Goal: Use online tool/utility: Use online tool/utility

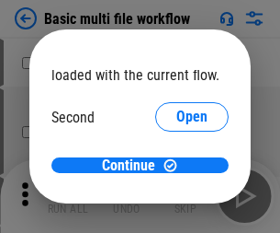
click at [176, 165] on span "Open" at bounding box center [191, 172] width 31 height 15
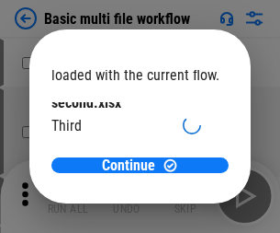
scroll to position [52, 0]
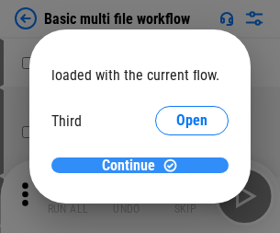
click at [133, 165] on span "Continue" at bounding box center [128, 165] width 53 height 15
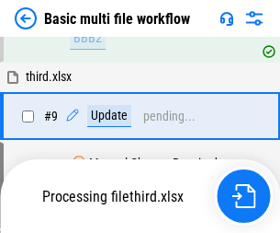
scroll to position [769, 0]
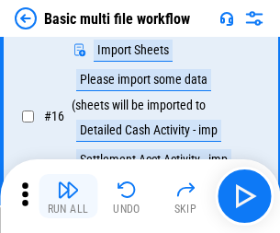
click at [68, 196] on img "button" at bounding box center [68, 189] width 22 height 22
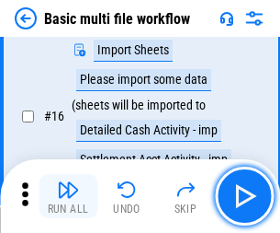
scroll to position [1223, 0]
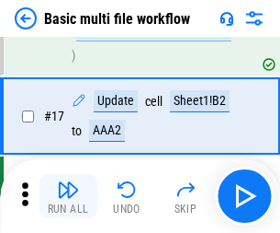
click at [68, 196] on img "button" at bounding box center [68, 189] width 22 height 22
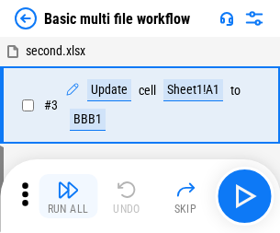
click at [68, 196] on img "button" at bounding box center [68, 189] width 22 height 22
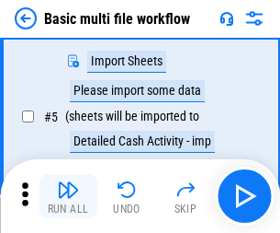
click at [68, 196] on img "button" at bounding box center [68, 189] width 22 height 22
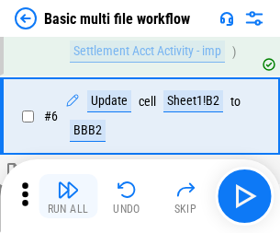
click at [68, 196] on img "button" at bounding box center [68, 189] width 22 height 22
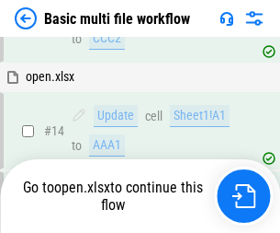
scroll to position [1094, 0]
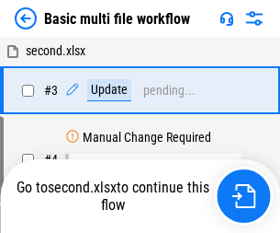
scroll to position [196, 0]
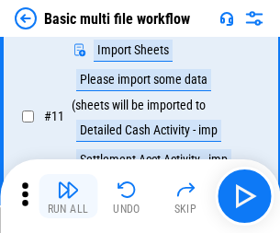
click at [68, 196] on img "button" at bounding box center [68, 189] width 22 height 22
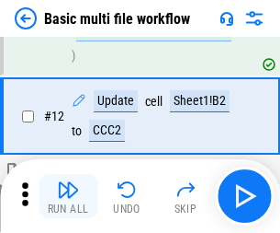
click at [68, 196] on img "button" at bounding box center [68, 189] width 22 height 22
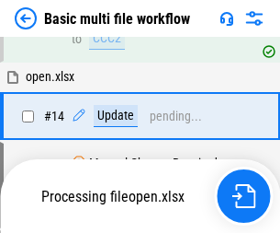
scroll to position [1223, 0]
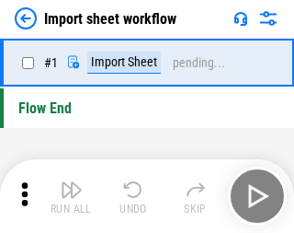
click at [68, 196] on img "button" at bounding box center [72, 189] width 22 height 22
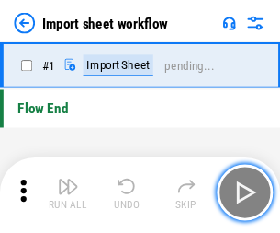
scroll to position [6, 0]
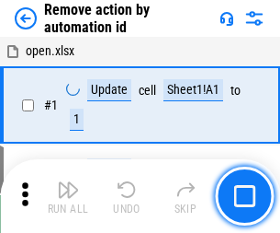
scroll to position [68, 0]
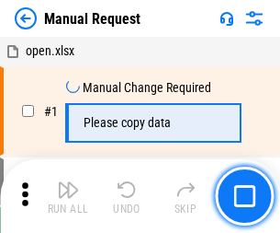
scroll to position [62, 0]
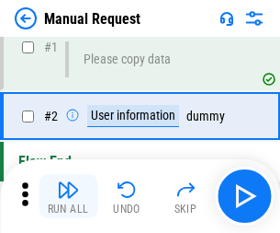
click at [68, 196] on img "button" at bounding box center [68, 189] width 22 height 22
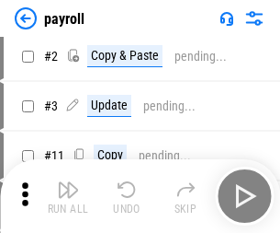
click at [68, 196] on img "button" at bounding box center [68, 189] width 22 height 22
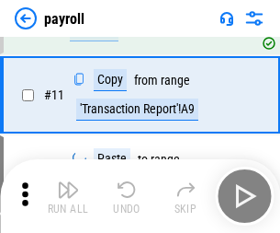
scroll to position [227, 0]
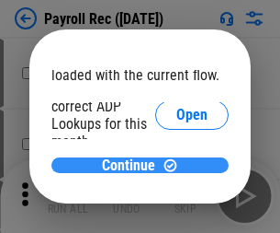
click at [133, 165] on span "Continue" at bounding box center [128, 165] width 53 height 15
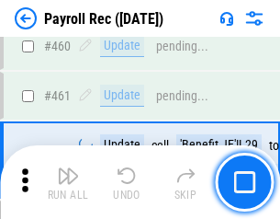
scroll to position [9795, 0]
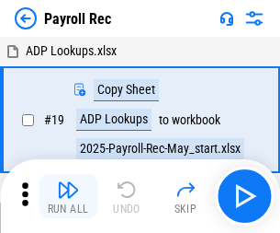
click at [68, 196] on img "button" at bounding box center [68, 189] width 22 height 22
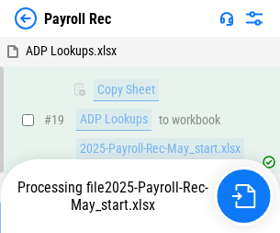
scroll to position [112, 0]
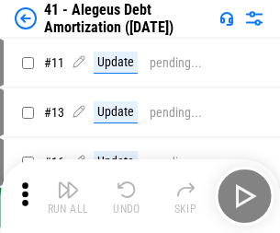
click at [68, 196] on img "button" at bounding box center [68, 189] width 22 height 22
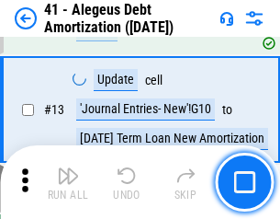
scroll to position [227, 0]
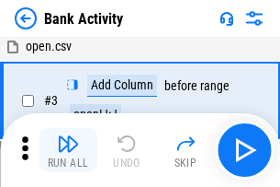
click at [68, 150] on img "button" at bounding box center [68, 143] width 22 height 22
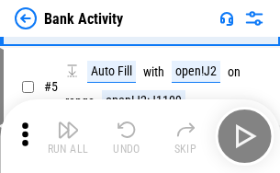
scroll to position [97, 0]
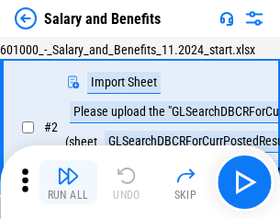
click at [68, 182] on img "button" at bounding box center [68, 176] width 22 height 22
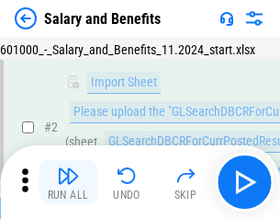
click at [68, 182] on img "button" at bounding box center [68, 176] width 22 height 22
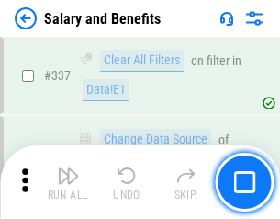
scroll to position [8605, 0]
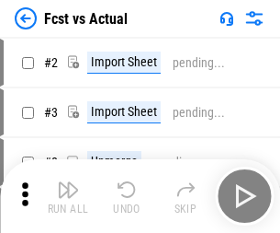
click at [68, 182] on img "button" at bounding box center [68, 189] width 22 height 22
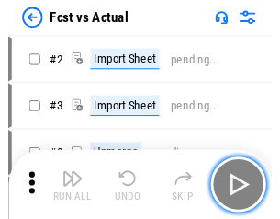
scroll to position [172, 0]
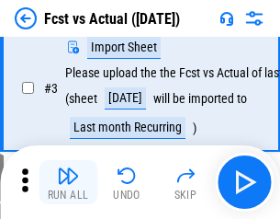
click at [68, 182] on img "button" at bounding box center [68, 176] width 22 height 22
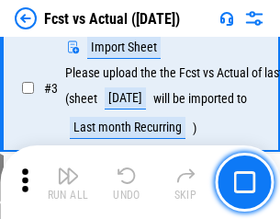
scroll to position [276, 0]
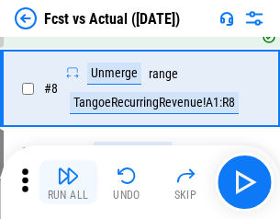
click at [68, 182] on img "button" at bounding box center [68, 176] width 22 height 22
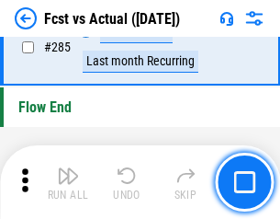
scroll to position [8698, 0]
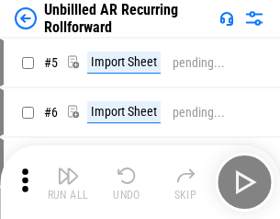
click at [68, 182] on img "button" at bounding box center [68, 176] width 22 height 22
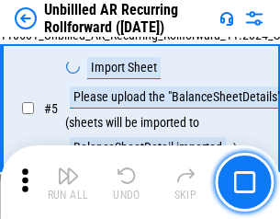
scroll to position [173, 0]
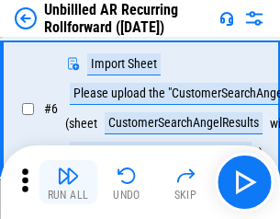
click at [68, 182] on img "button" at bounding box center [68, 176] width 22 height 22
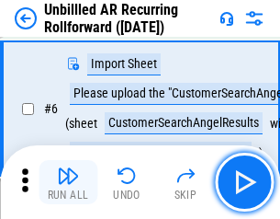
scroll to position [296, 0]
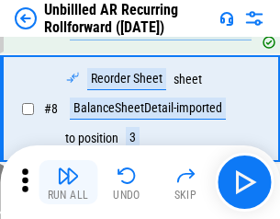
click at [68, 182] on img "button" at bounding box center [68, 176] width 22 height 22
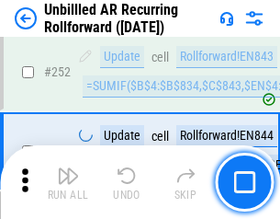
scroll to position [6243, 0]
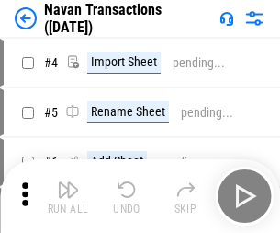
click at [68, 182] on img "button" at bounding box center [68, 189] width 22 height 22
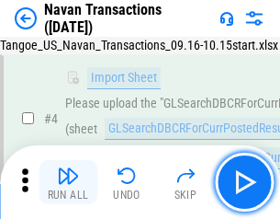
scroll to position [158, 0]
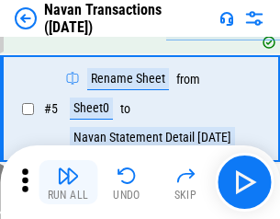
click at [68, 182] on img "button" at bounding box center [68, 176] width 22 height 22
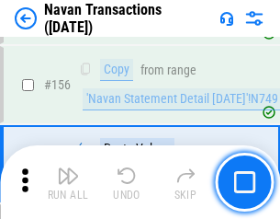
scroll to position [5959, 0]
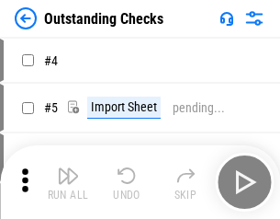
click at [68, 182] on img "button" at bounding box center [68, 176] width 22 height 22
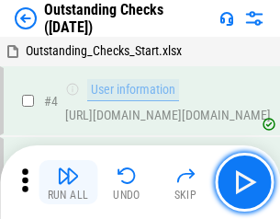
scroll to position [192, 0]
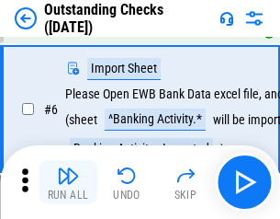
click at [68, 182] on img "button" at bounding box center [68, 176] width 22 height 22
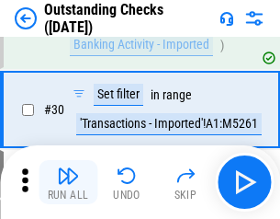
click at [68, 182] on img "button" at bounding box center [68, 176] width 22 height 22
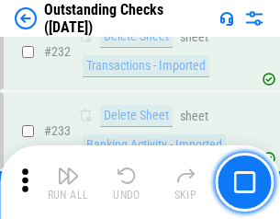
scroll to position [5581, 0]
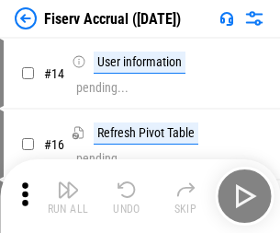
click at [68, 182] on img "button" at bounding box center [68, 189] width 22 height 22
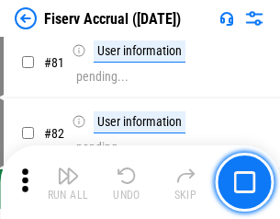
scroll to position [2415, 0]
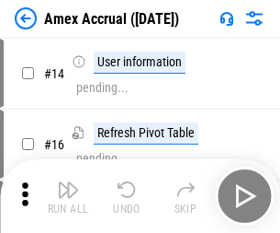
click at [68, 182] on img "button" at bounding box center [68, 189] width 22 height 22
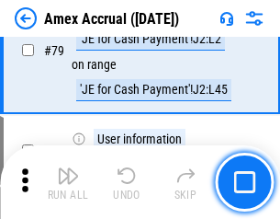
scroll to position [2386, 0]
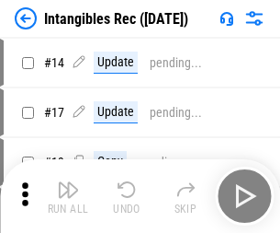
click at [68, 196] on img "button" at bounding box center [68, 189] width 22 height 22
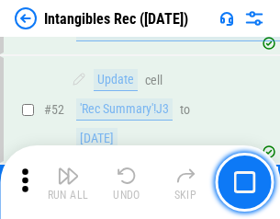
scroll to position [716, 0]
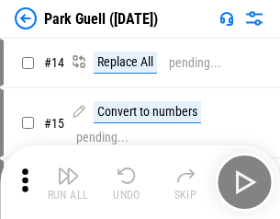
click at [68, 182] on img "button" at bounding box center [68, 176] width 22 height 22
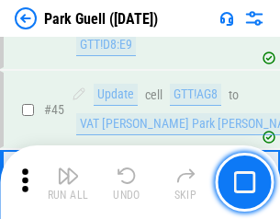
scroll to position [2298, 0]
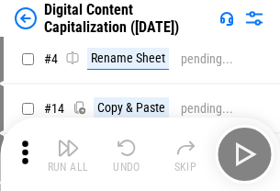
click at [68, 154] on img "button" at bounding box center [68, 148] width 22 height 22
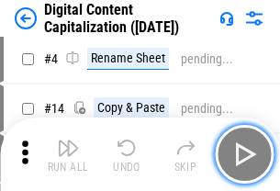
scroll to position [172, 0]
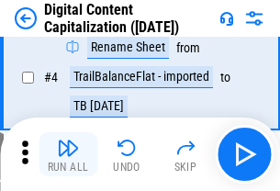
click at [68, 154] on img "button" at bounding box center [68, 148] width 22 height 22
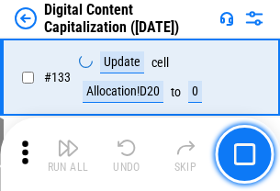
scroll to position [1949, 0]
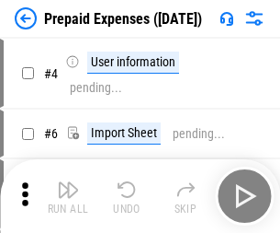
click at [68, 182] on img "button" at bounding box center [68, 189] width 22 height 22
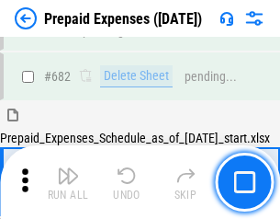
scroll to position [5054, 0]
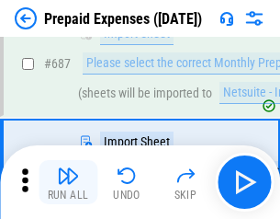
click at [68, 182] on img "button" at bounding box center [68, 176] width 22 height 22
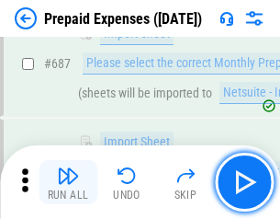
scroll to position [5147, 0]
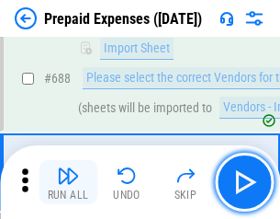
click at [68, 182] on img "button" at bounding box center [68, 176] width 22 height 22
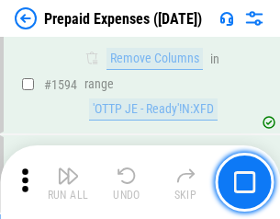
scroll to position [17895, 0]
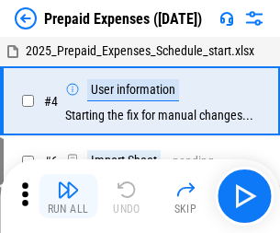
click at [68, 196] on img "button" at bounding box center [68, 189] width 22 height 22
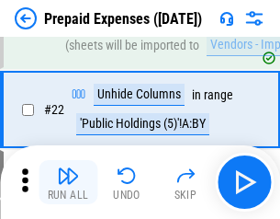
click at [68, 182] on img "button" at bounding box center [68, 176] width 22 height 22
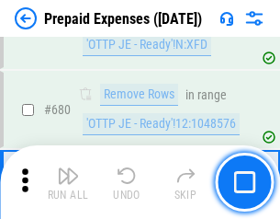
scroll to position [6400, 0]
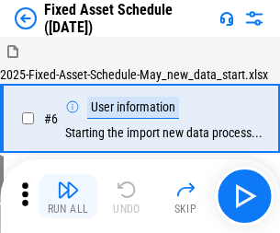
click at [68, 196] on img "button" at bounding box center [68, 189] width 22 height 22
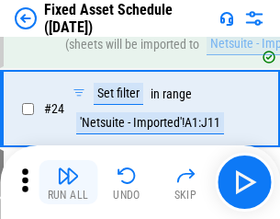
click at [68, 182] on img "button" at bounding box center [68, 176] width 22 height 22
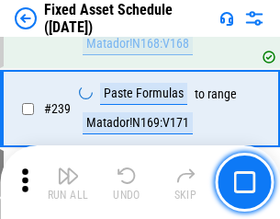
scroll to position [5693, 0]
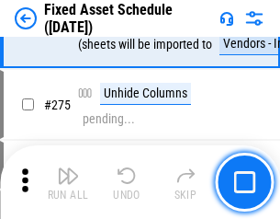
click at [68, 182] on img "button" at bounding box center [68, 176] width 22 height 22
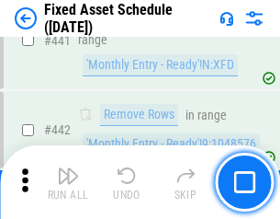
scroll to position [8216, 0]
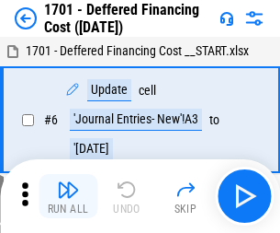
click at [68, 196] on img "button" at bounding box center [68, 189] width 22 height 22
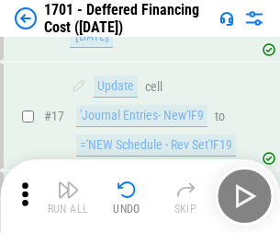
scroll to position [221, 0]
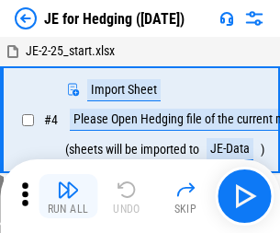
click at [68, 182] on img "button" at bounding box center [68, 189] width 22 height 22
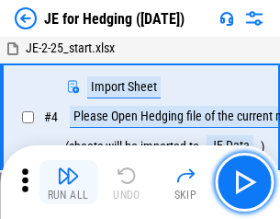
scroll to position [104, 0]
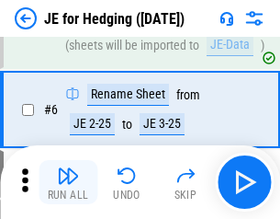
click at [68, 182] on img "button" at bounding box center [68, 176] width 22 height 22
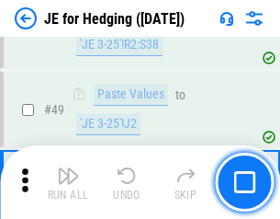
scroll to position [1190, 0]
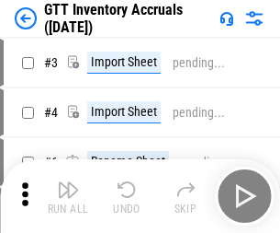
click at [68, 182] on img "button" at bounding box center [68, 189] width 22 height 22
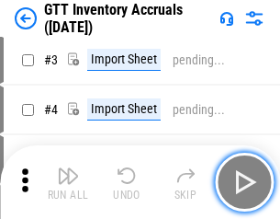
scroll to position [119, 0]
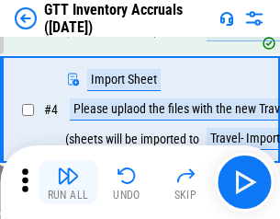
click at [68, 182] on img "button" at bounding box center [68, 176] width 22 height 22
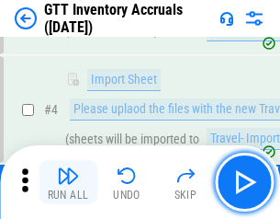
scroll to position [212, 0]
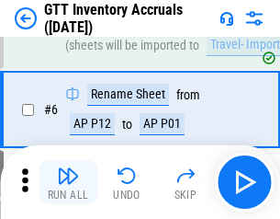
click at [68, 182] on img "button" at bounding box center [68, 176] width 22 height 22
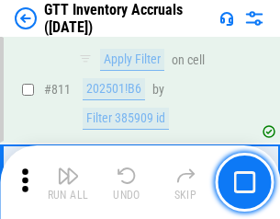
scroll to position [13950, 0]
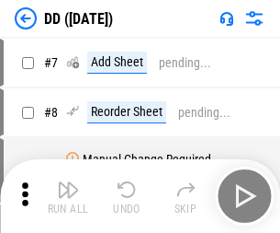
click at [68, 196] on img "button" at bounding box center [68, 189] width 22 height 22
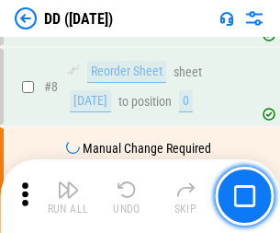
scroll to position [177, 0]
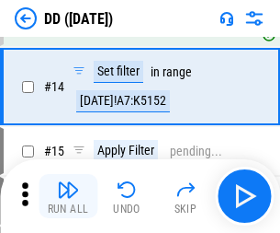
click at [68, 196] on img "button" at bounding box center [68, 189] width 22 height 22
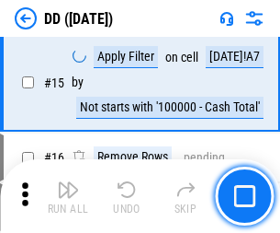
scroll to position [472, 0]
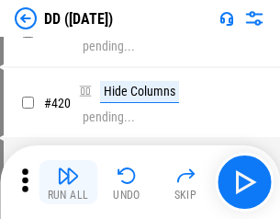
click at [68, 182] on img "button" at bounding box center [68, 176] width 22 height 22
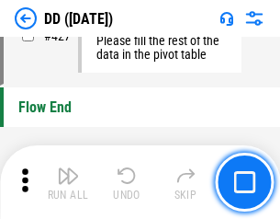
scroll to position [8797, 0]
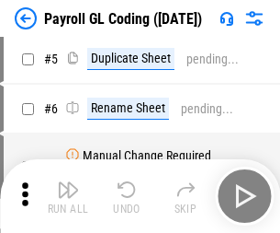
click at [68, 196] on img "button" at bounding box center [68, 189] width 22 height 22
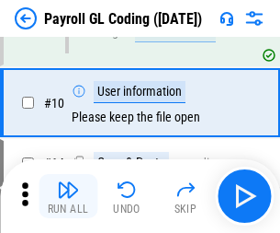
click at [68, 196] on img "button" at bounding box center [68, 189] width 22 height 22
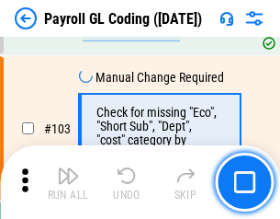
scroll to position [4312, 0]
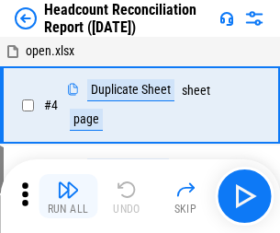
click at [68, 196] on img "button" at bounding box center [68, 189] width 22 height 22
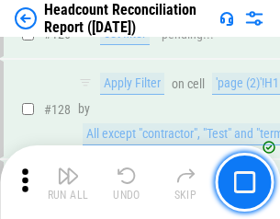
scroll to position [2172, 0]
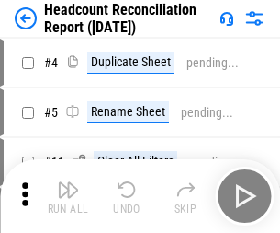
click at [68, 196] on img "button" at bounding box center [68, 189] width 22 height 22
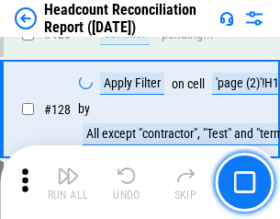
scroll to position [2172, 0]
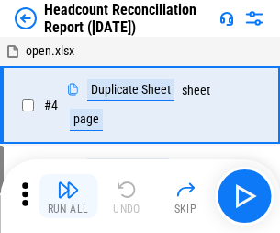
click at [68, 196] on img "button" at bounding box center [68, 189] width 22 height 22
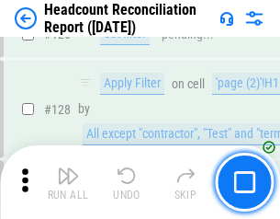
scroll to position [2172, 0]
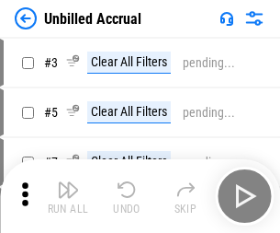
click at [68, 196] on img "button" at bounding box center [68, 189] width 22 height 22
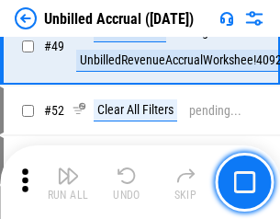
scroll to position [1667, 0]
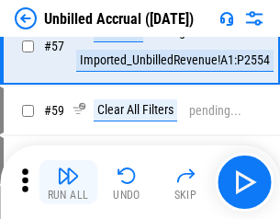
click at [68, 182] on img "button" at bounding box center [68, 176] width 22 height 22
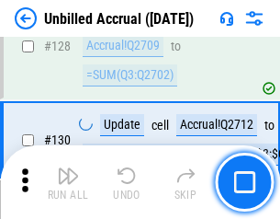
scroll to position [5474, 0]
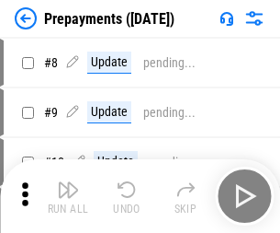
click at [68, 196] on img "button" at bounding box center [68, 189] width 22 height 22
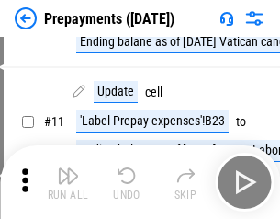
scroll to position [115, 0]
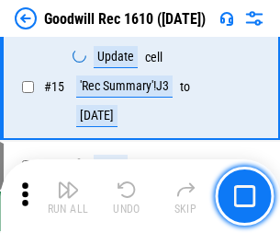
scroll to position [314, 0]
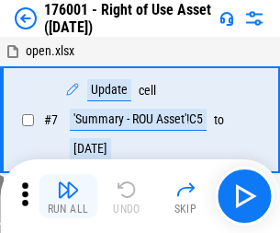
click at [68, 196] on img "button" at bounding box center [68, 189] width 22 height 22
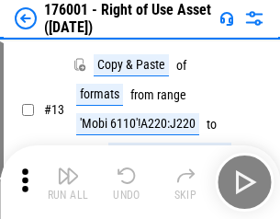
scroll to position [119, 0]
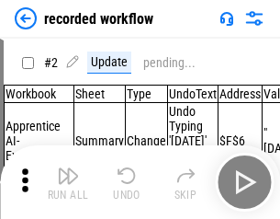
click at [68, 182] on img "button" at bounding box center [68, 176] width 22 height 22
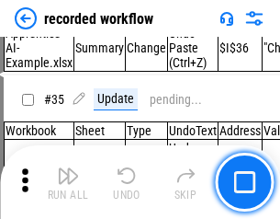
scroll to position [5745, 0]
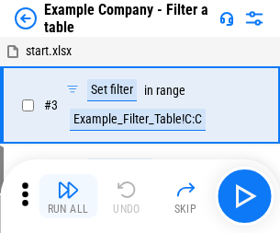
click at [68, 196] on img "button" at bounding box center [68, 189] width 22 height 22
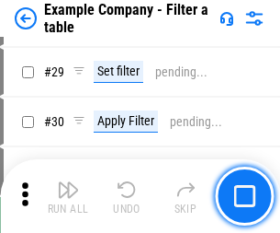
scroll to position [1682, 0]
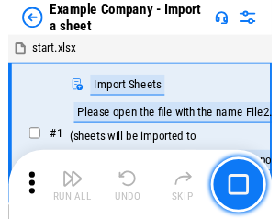
scroll to position [154, 0]
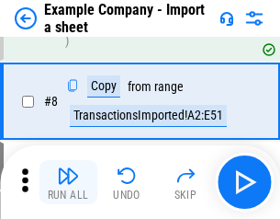
click at [68, 182] on img "button" at bounding box center [68, 176] width 22 height 22
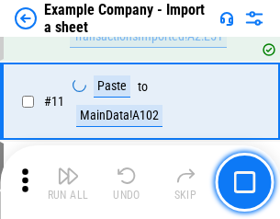
scroll to position [406, 0]
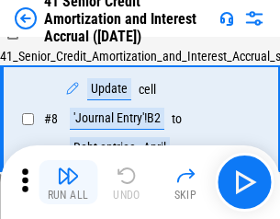
click at [68, 182] on img "button" at bounding box center [68, 176] width 22 height 22
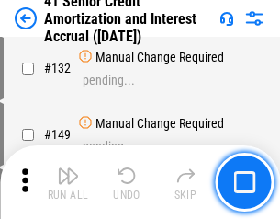
click at [68, 182] on img "button" at bounding box center [68, 176] width 22 height 22
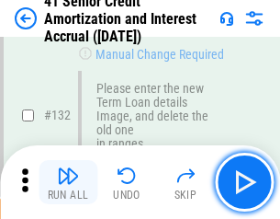
scroll to position [1921, 0]
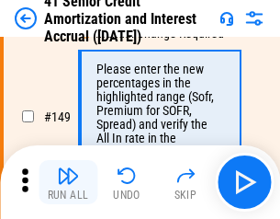
click at [68, 182] on img "button" at bounding box center [68, 176] width 22 height 22
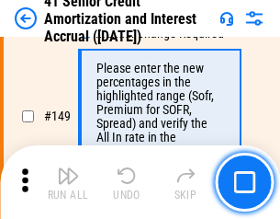
scroll to position [2114, 0]
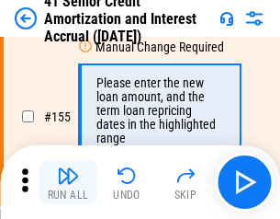
click at [68, 182] on img "button" at bounding box center [68, 176] width 22 height 22
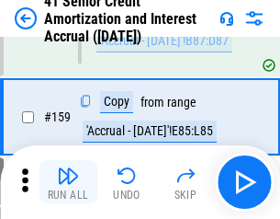
click at [68, 182] on img "button" at bounding box center [68, 176] width 22 height 22
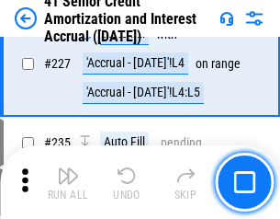
scroll to position [4116, 0]
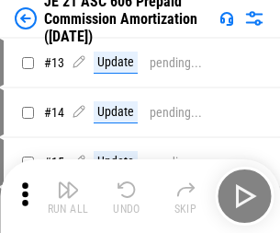
click at [68, 182] on img "button" at bounding box center [68, 189] width 22 height 22
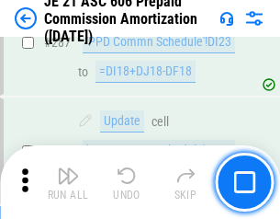
scroll to position [3382, 0]
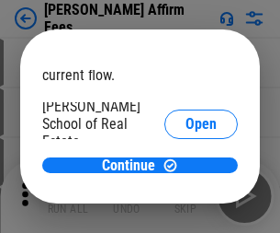
click at [186, 213] on span "Open" at bounding box center [201, 220] width 31 height 15
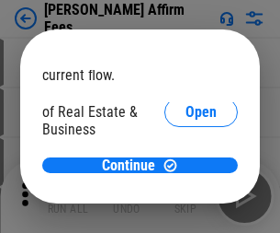
click at [186, 192] on span "Open" at bounding box center [201, 199] width 31 height 15
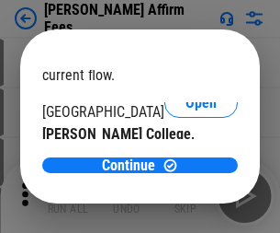
click at [186, 172] on span "Open" at bounding box center [201, 179] width 31 height 15
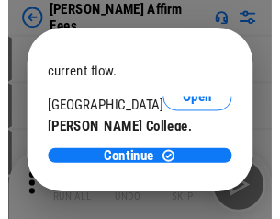
scroll to position [289, 0]
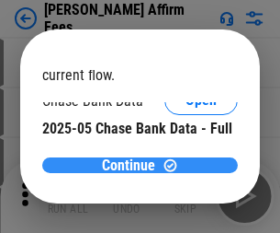
click at [133, 165] on span "Continue" at bounding box center [128, 165] width 53 height 15
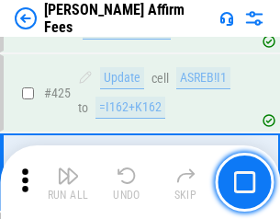
scroll to position [4227, 0]
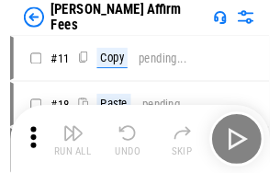
scroll to position [18, 0]
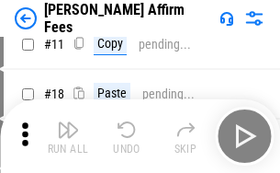
click at [68, 136] on img "button" at bounding box center [68, 130] width 22 height 22
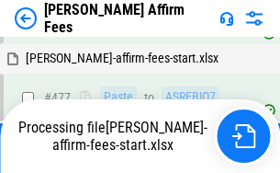
scroll to position [4927, 0]
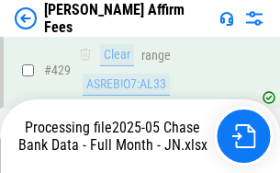
scroll to position [4820, 0]
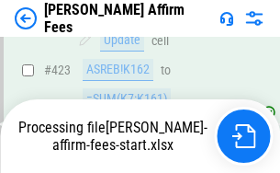
scroll to position [4820, 0]
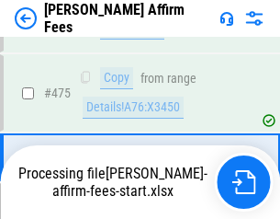
scroll to position [4797, 0]
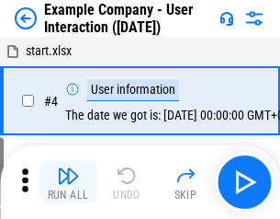
click at [68, 182] on img "button" at bounding box center [68, 176] width 22 height 22
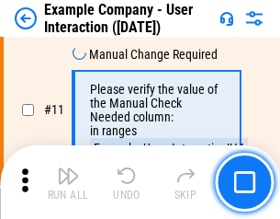
scroll to position [398, 0]
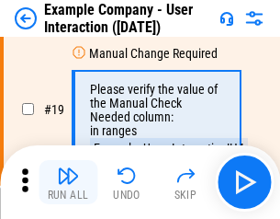
click at [68, 182] on img "button" at bounding box center [68, 176] width 22 height 22
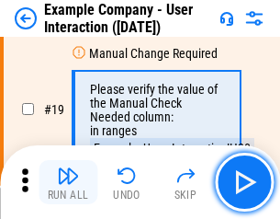
click at [68, 182] on img "button" at bounding box center [68, 176] width 22 height 22
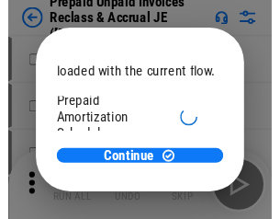
scroll to position [109, 0]
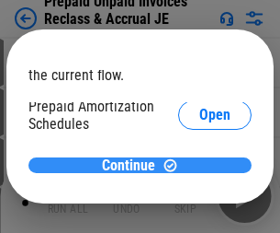
click at [133, 165] on span "Continue" at bounding box center [128, 165] width 53 height 15
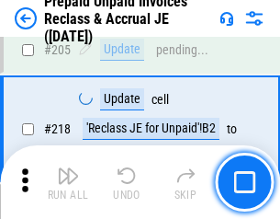
scroll to position [2382, 0]
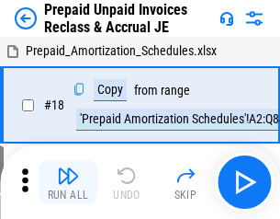
click at [68, 182] on img "button" at bounding box center [68, 176] width 22 height 22
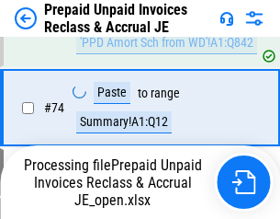
scroll to position [1500, 0]
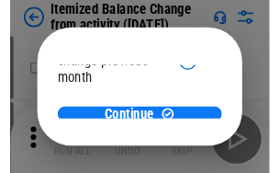
scroll to position [134, 0]
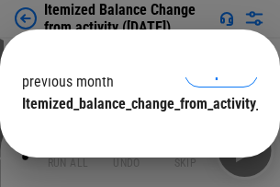
click at [133, 133] on span "Continue" at bounding box center [128, 140] width 53 height 15
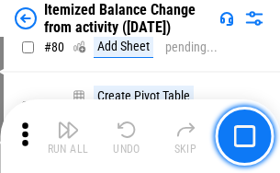
scroll to position [1797, 0]
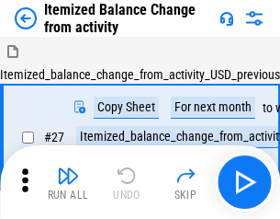
scroll to position [28, 0]
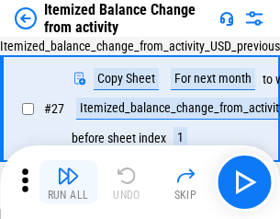
click at [68, 182] on img "button" at bounding box center [68, 176] width 22 height 22
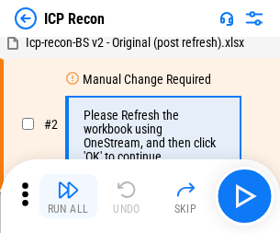
click at [68, 196] on img "button" at bounding box center [68, 189] width 22 height 22
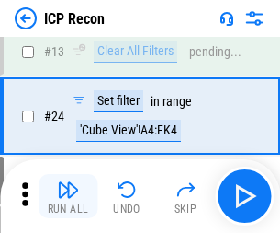
click at [68, 196] on img "button" at bounding box center [68, 189] width 22 height 22
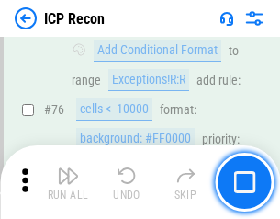
scroll to position [1651, 0]
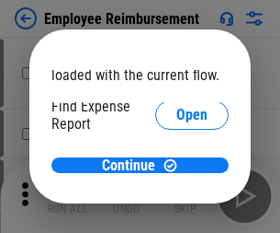
click at [176, 213] on span "Open" at bounding box center [191, 220] width 31 height 15
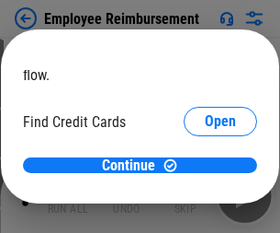
scroll to position [108, 0]
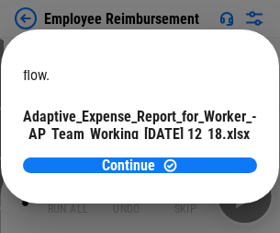
click at [205, 154] on span "Open" at bounding box center [220, 161] width 31 height 15
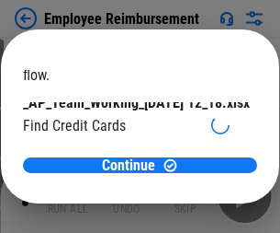
scroll to position [191, 0]
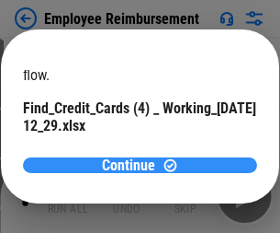
click at [133, 165] on span "Continue" at bounding box center [128, 165] width 53 height 15
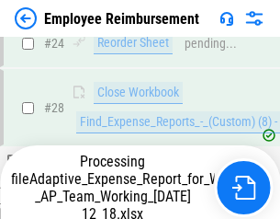
scroll to position [859, 0]
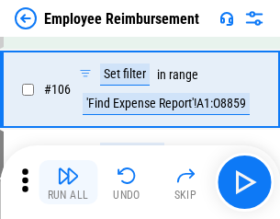
click at [68, 182] on img "button" at bounding box center [68, 176] width 22 height 22
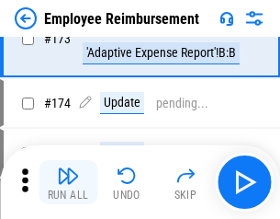
click at [68, 182] on img "button" at bounding box center [68, 176] width 22 height 22
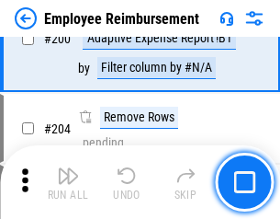
scroll to position [4650, 0]
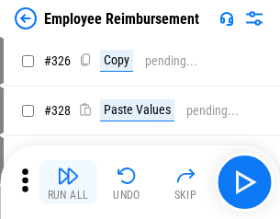
click at [68, 182] on img "button" at bounding box center [68, 176] width 22 height 22
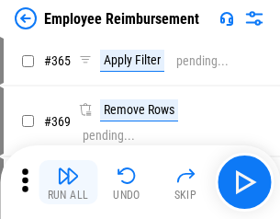
click at [68, 182] on img "button" at bounding box center [68, 176] width 22 height 22
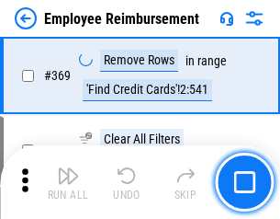
scroll to position [9475, 0]
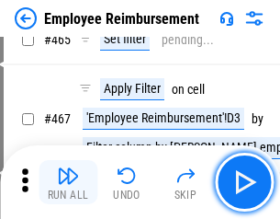
click at [68, 182] on img "button" at bounding box center [68, 176] width 22 height 22
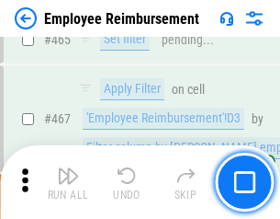
click at [68, 182] on img "button" at bounding box center [68, 176] width 22 height 22
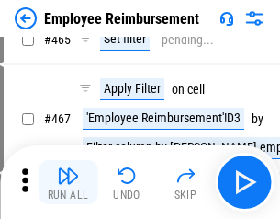
click at [68, 182] on img "button" at bounding box center [68, 176] width 22 height 22
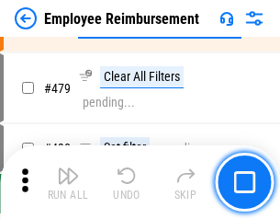
scroll to position [11351, 0]
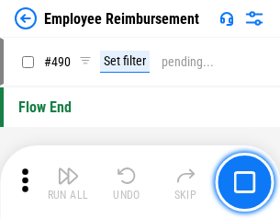
click at [68, 182] on img "button" at bounding box center [68, 176] width 22 height 22
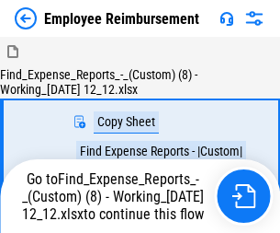
scroll to position [62, 0]
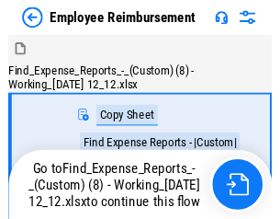
scroll to position [62, 0]
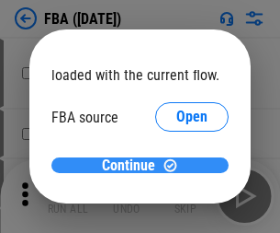
click at [133, 165] on span "Continue" at bounding box center [128, 165] width 53 height 15
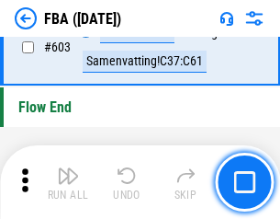
scroll to position [14346, 0]
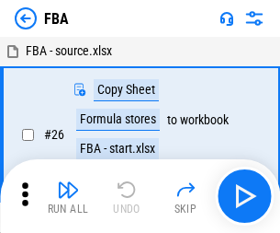
scroll to position [18, 0]
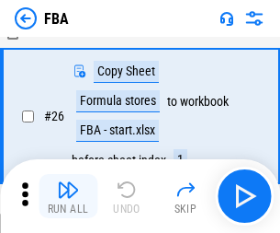
click at [68, 196] on img "button" at bounding box center [68, 189] width 22 height 22
